Goal: Browse casually

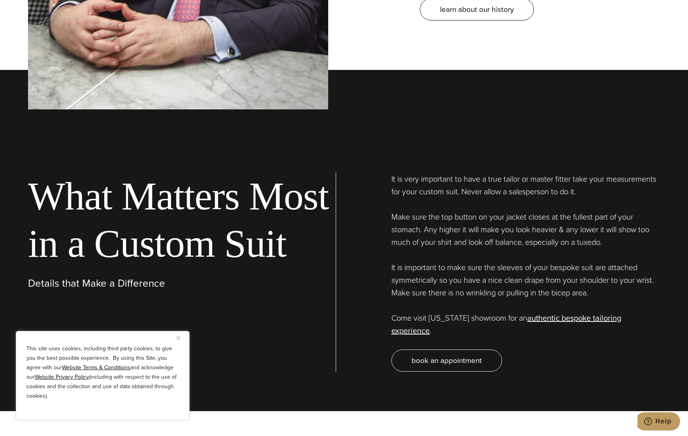
scroll to position [2408, 0]
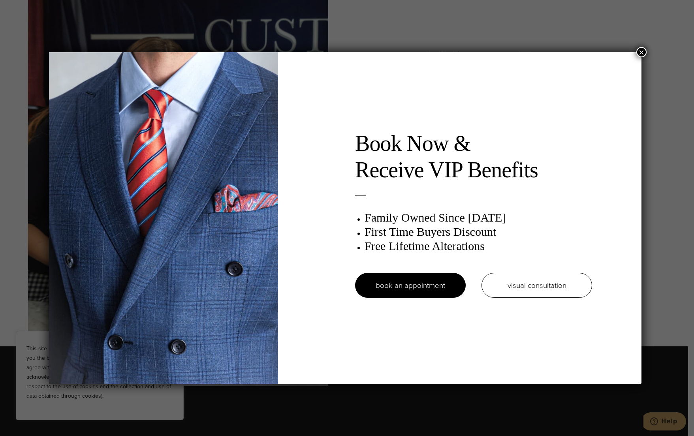
drag, startPoint x: 645, startPoint y: 49, endPoint x: 653, endPoint y: 58, distance: 11.2
click at [645, 49] on button "×" at bounding box center [641, 52] width 10 height 10
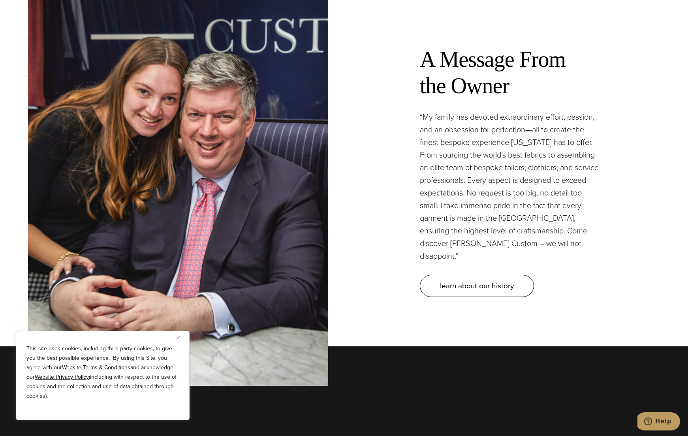
drag, startPoint x: 371, startPoint y: 290, endPoint x: 351, endPoint y: 414, distance: 125.5
click at [371, 290] on div "A Message From the Owner “My family has devoted extraordinary effort, passion, …" at bounding box center [510, 171] width 300 height 282
click at [424, 151] on p "“My family has devoted extraordinary effort, passion, and an obsession for perf…" at bounding box center [510, 187] width 180 height 152
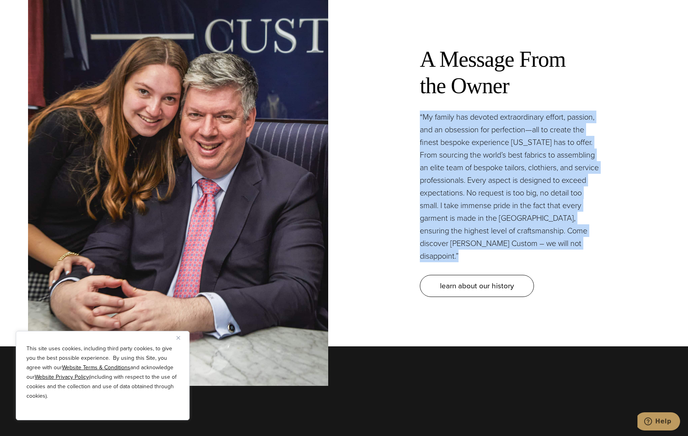
click at [424, 151] on p "“My family has devoted extraordinary effort, passion, and an obsession for perf…" at bounding box center [510, 187] width 180 height 152
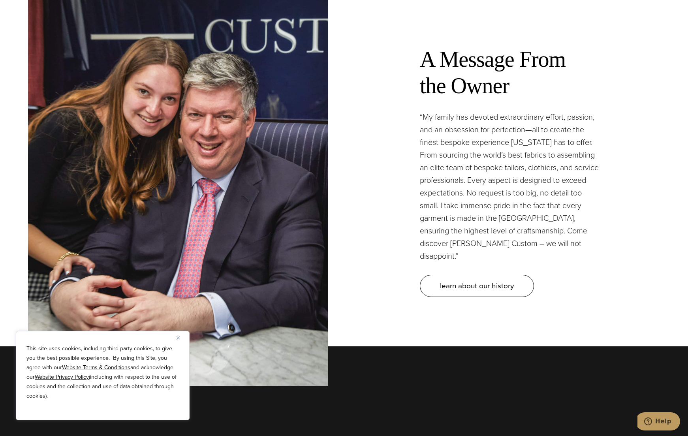
click at [448, 72] on h2 "A Message From the Owner" at bounding box center [510, 64] width 180 height 69
click at [463, 135] on p "“My family has devoted extraordinary effort, passion, and an obsession for perf…" at bounding box center [510, 187] width 180 height 152
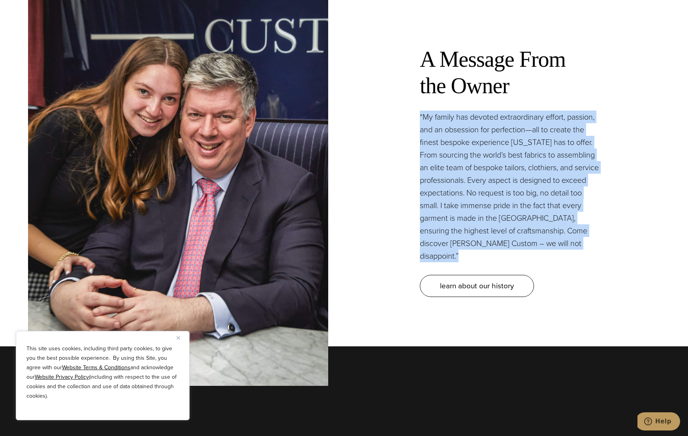
click at [463, 135] on p "“My family has devoted extraordinary effort, passion, and an obsession for perf…" at bounding box center [510, 187] width 180 height 152
